Goal: Information Seeking & Learning: Check status

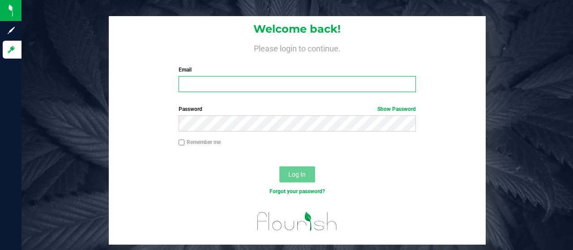
type input "[EMAIL_ADDRESS][DOMAIN_NAME]"
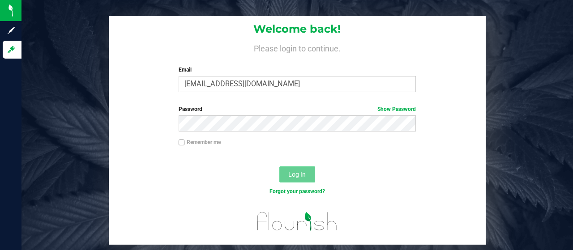
click at [290, 178] on span "Log In" at bounding box center [296, 174] width 17 height 7
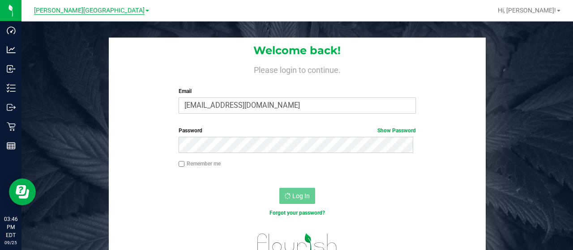
click at [104, 14] on span "[PERSON_NAME][GEOGRAPHIC_DATA]" at bounding box center [89, 11] width 111 height 8
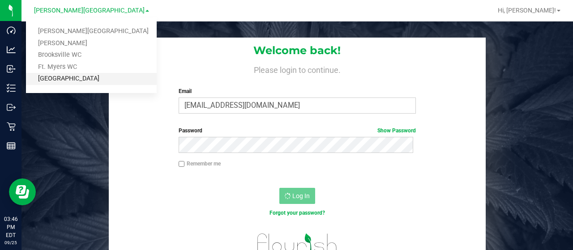
click at [74, 77] on link "[GEOGRAPHIC_DATA]" at bounding box center [91, 79] width 131 height 12
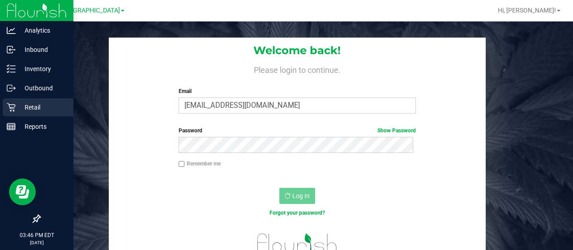
click at [16, 105] on p "Retail" at bounding box center [43, 107] width 54 height 11
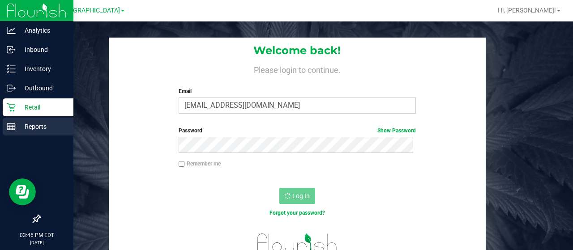
click at [40, 126] on p "Reports" at bounding box center [43, 126] width 54 height 11
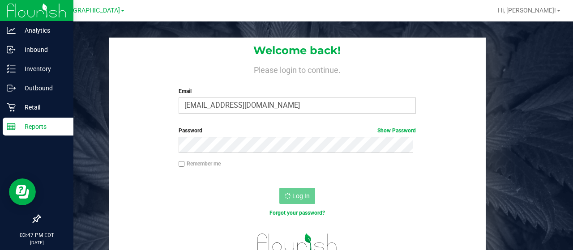
click at [10, 128] on icon at bounding box center [11, 126] width 9 height 9
click at [20, 124] on p "Reports" at bounding box center [43, 126] width 54 height 11
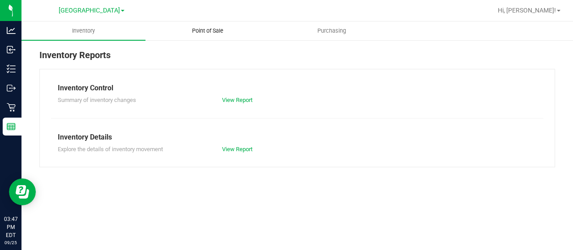
click at [213, 29] on span "Point of Sale" at bounding box center [208, 31] width 56 height 8
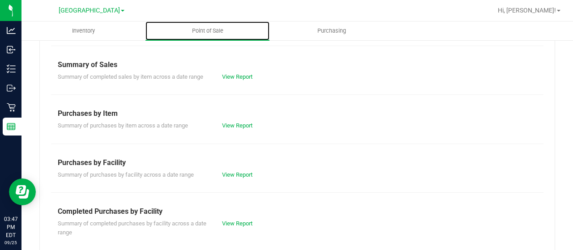
scroll to position [79, 0]
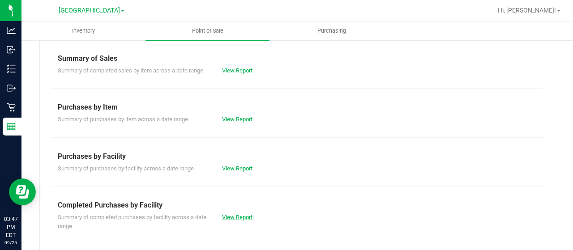
click at [235, 218] on link "View Report" at bounding box center [237, 217] width 30 height 7
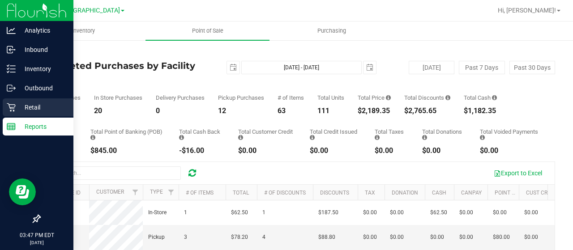
click at [16, 104] on p "Retail" at bounding box center [43, 107] width 54 height 11
